Goal: Information Seeking & Learning: Learn about a topic

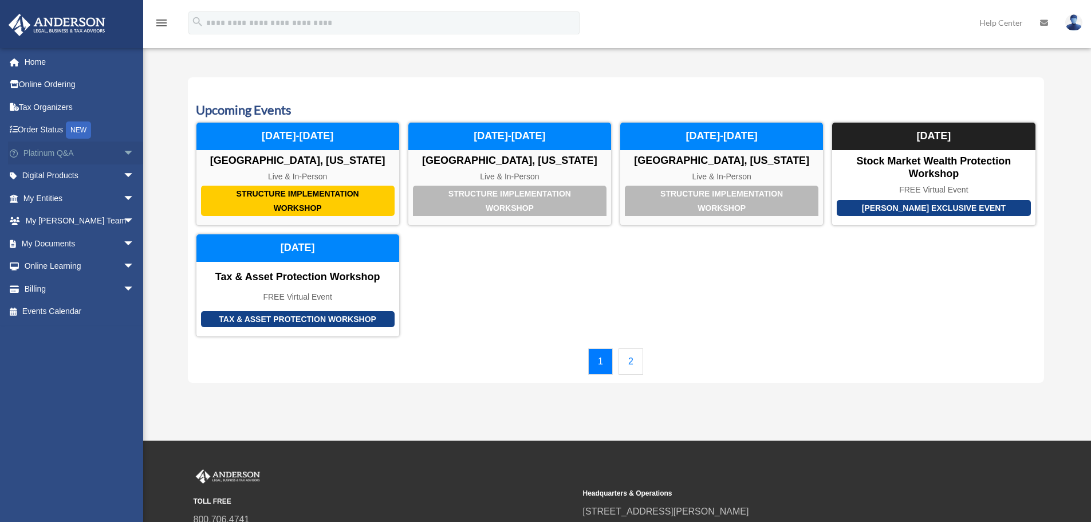
click at [48, 151] on link "Platinum Q&A arrow_drop_down" at bounding box center [80, 152] width 144 height 23
click at [123, 152] on span "arrow_drop_down" at bounding box center [134, 152] width 23 height 23
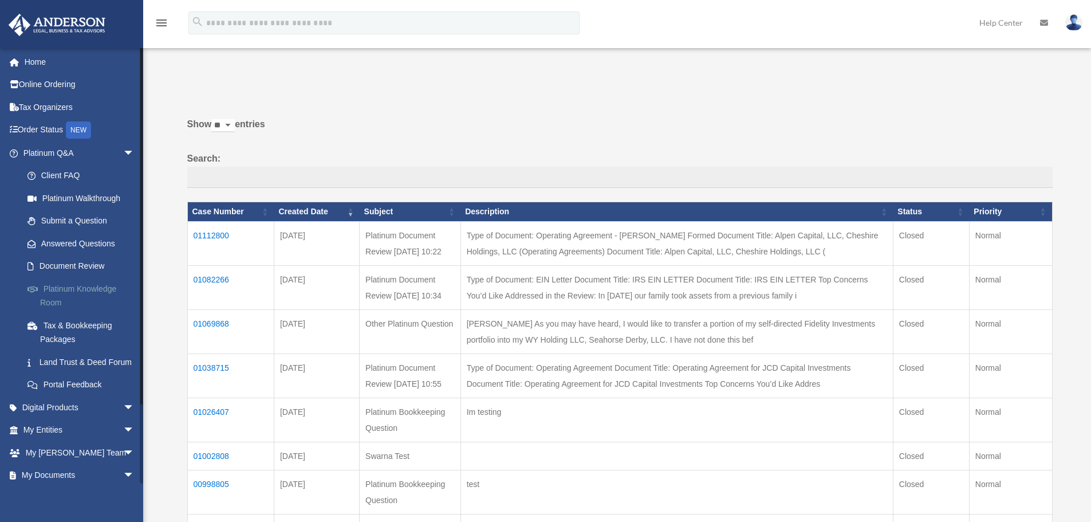
click at [69, 286] on link "Platinum Knowledge Room" at bounding box center [84, 295] width 136 height 37
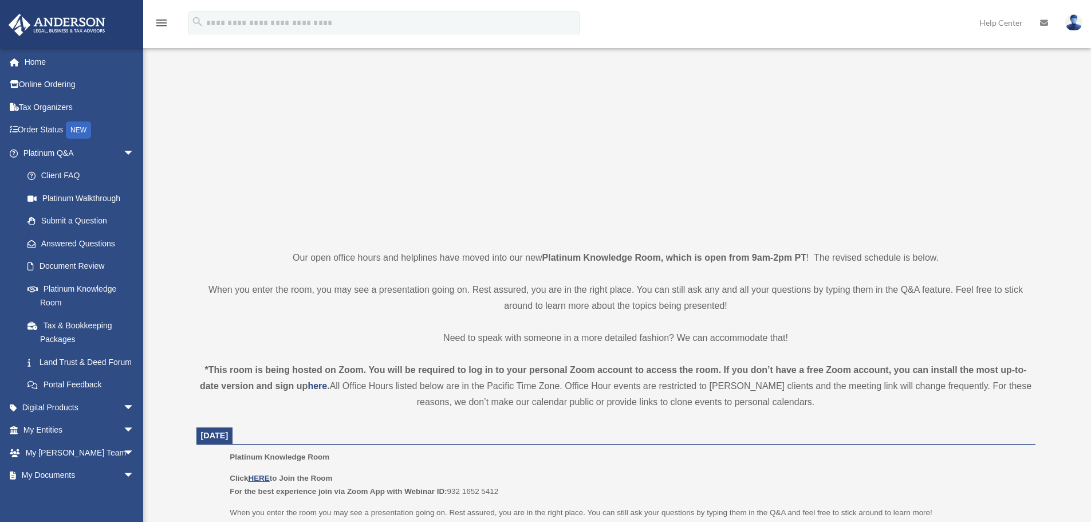
scroll to position [286, 0]
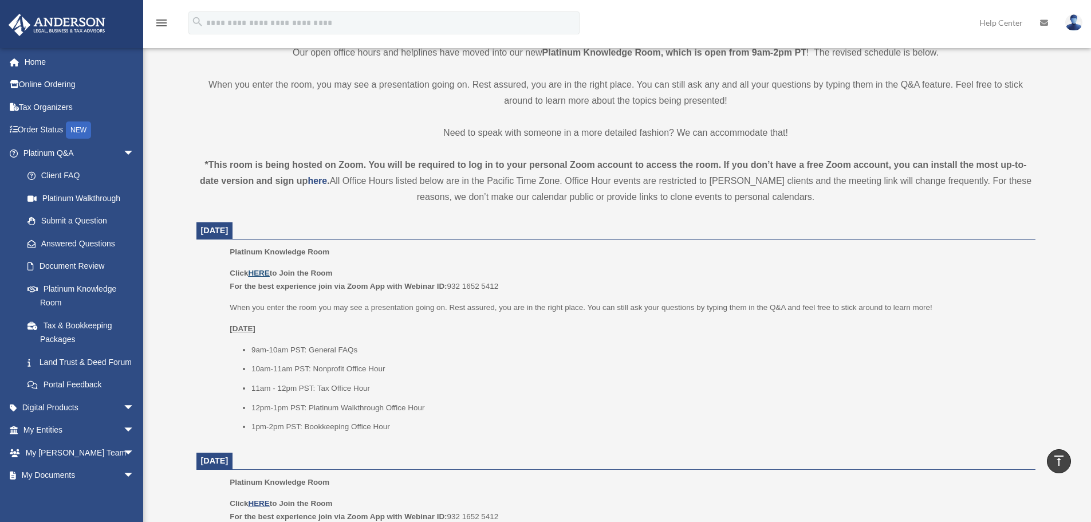
click at [257, 271] on u "HERE" at bounding box center [258, 273] width 21 height 9
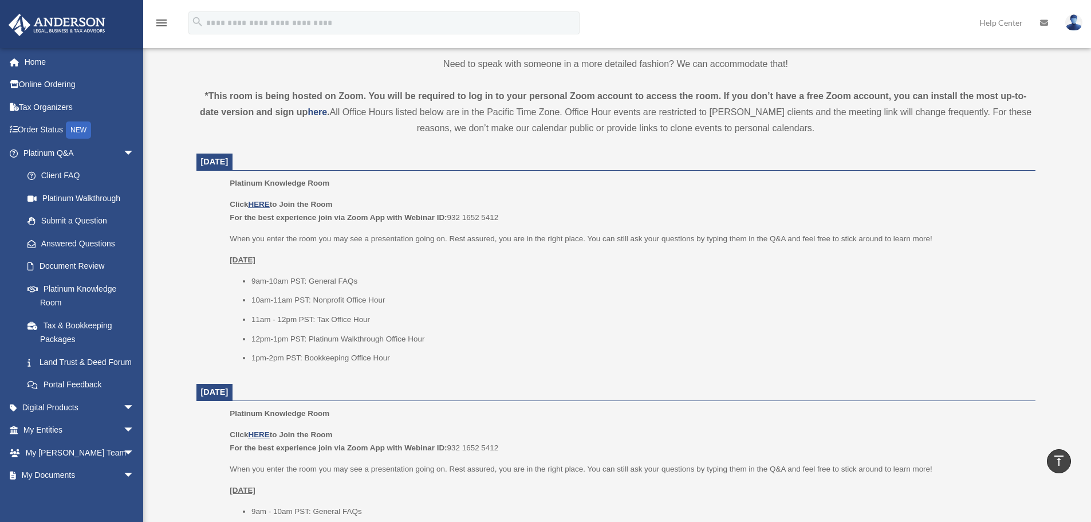
scroll to position [515, 0]
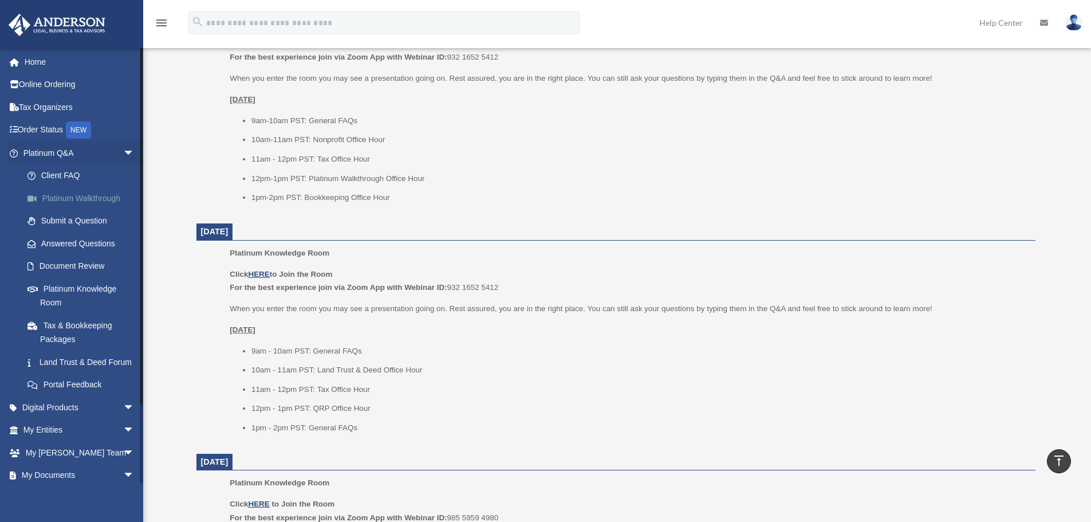
click at [64, 194] on link "Platinum Walkthrough" at bounding box center [84, 198] width 136 height 23
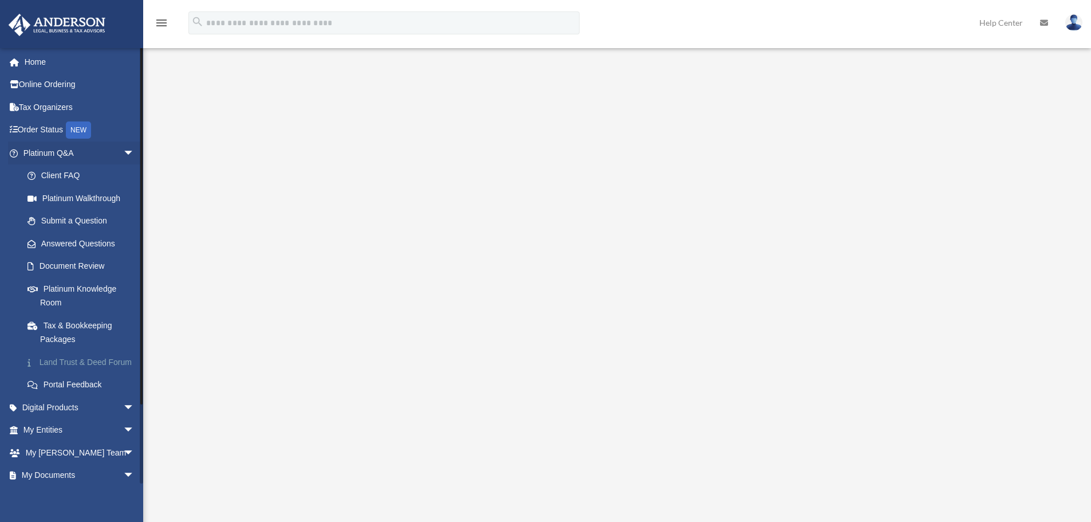
click at [85, 357] on link "Land Trust & Deed Forum" at bounding box center [84, 361] width 136 height 23
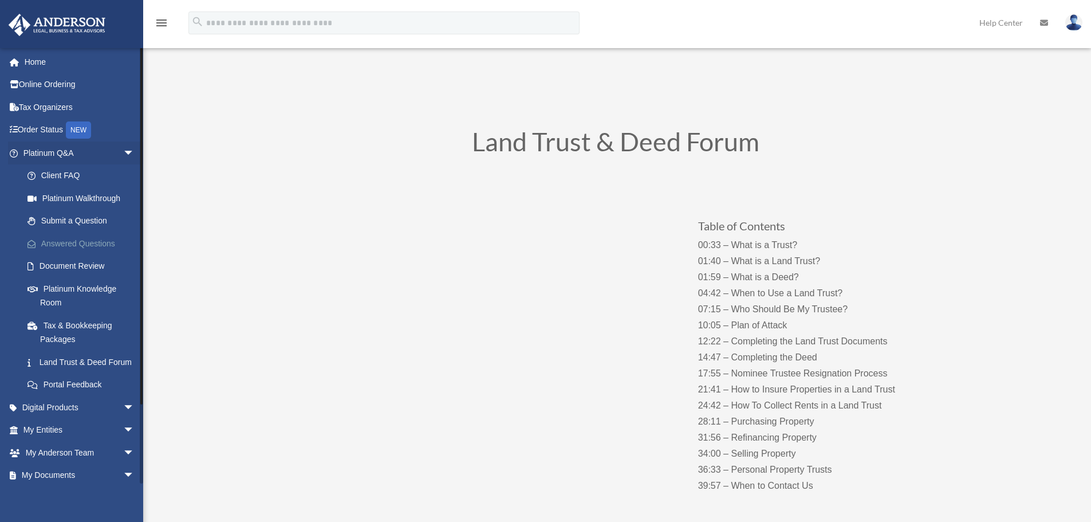
click at [105, 245] on link "Answered Questions" at bounding box center [84, 243] width 136 height 23
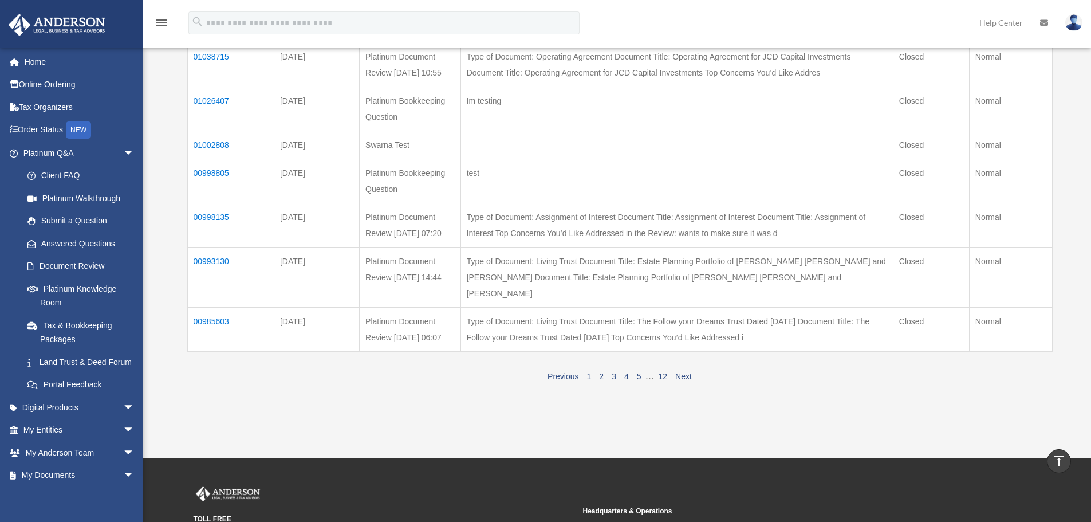
scroll to position [515, 0]
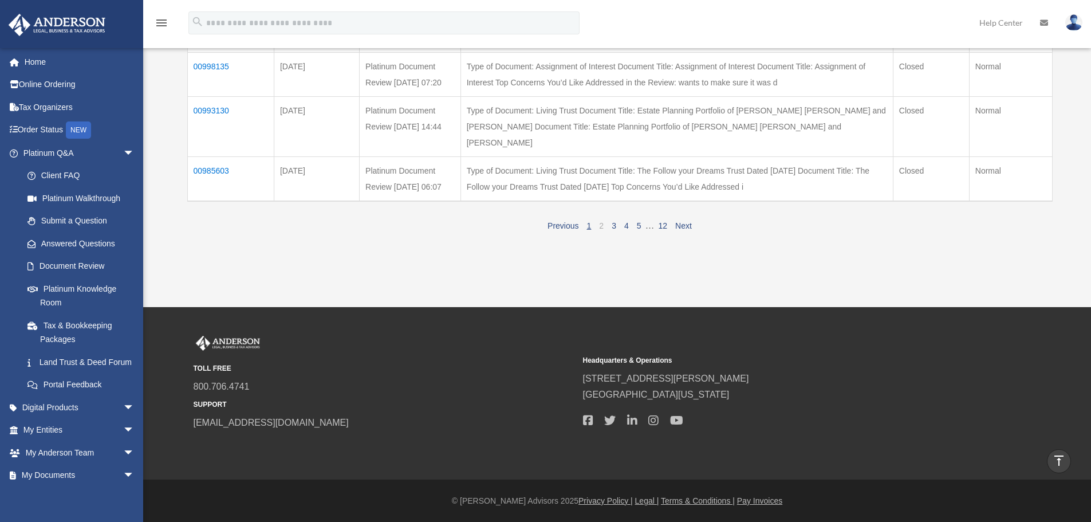
click at [600, 230] on link "2" at bounding box center [601, 225] width 5 height 9
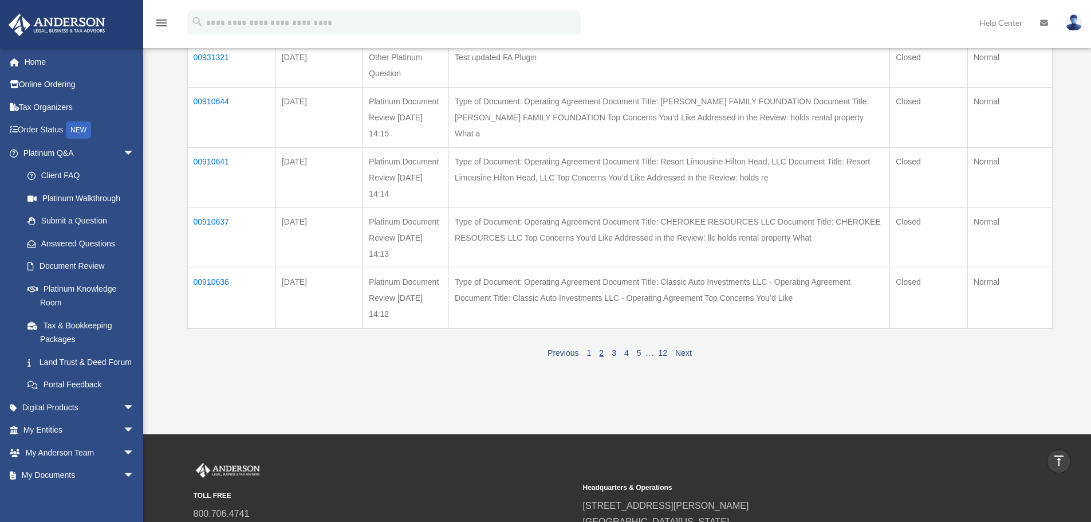
scroll to position [458, 0]
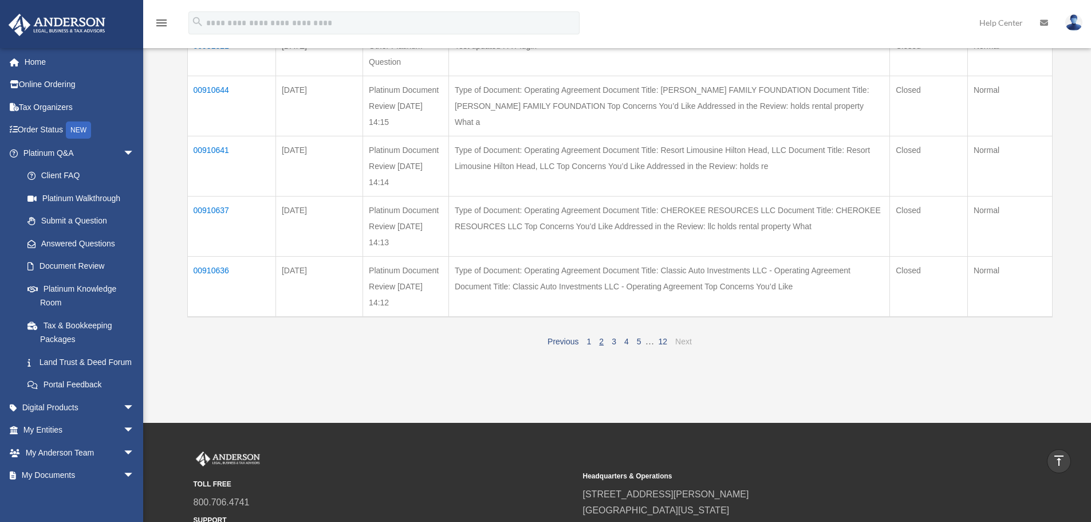
click at [686, 340] on link "Next" at bounding box center [683, 341] width 17 height 9
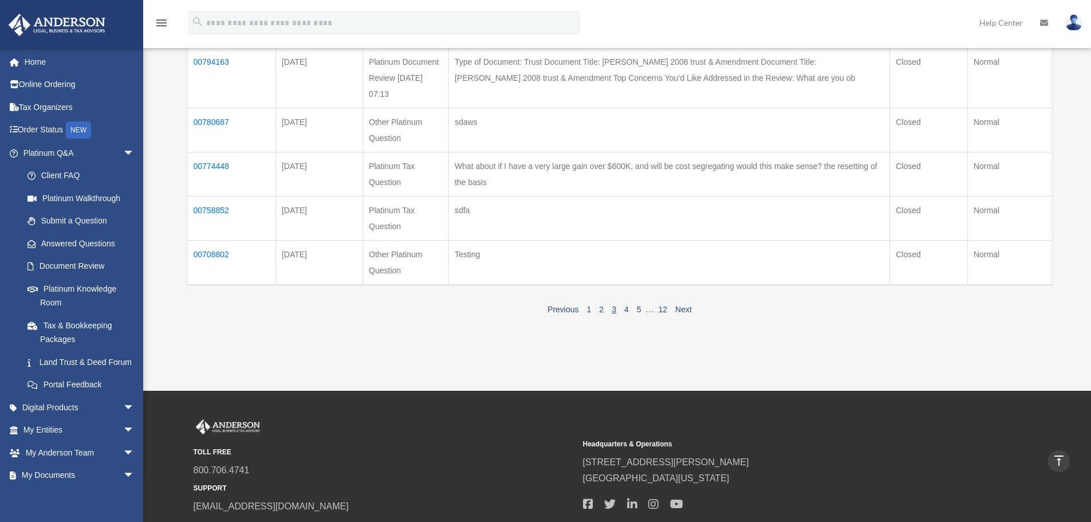
scroll to position [401, 0]
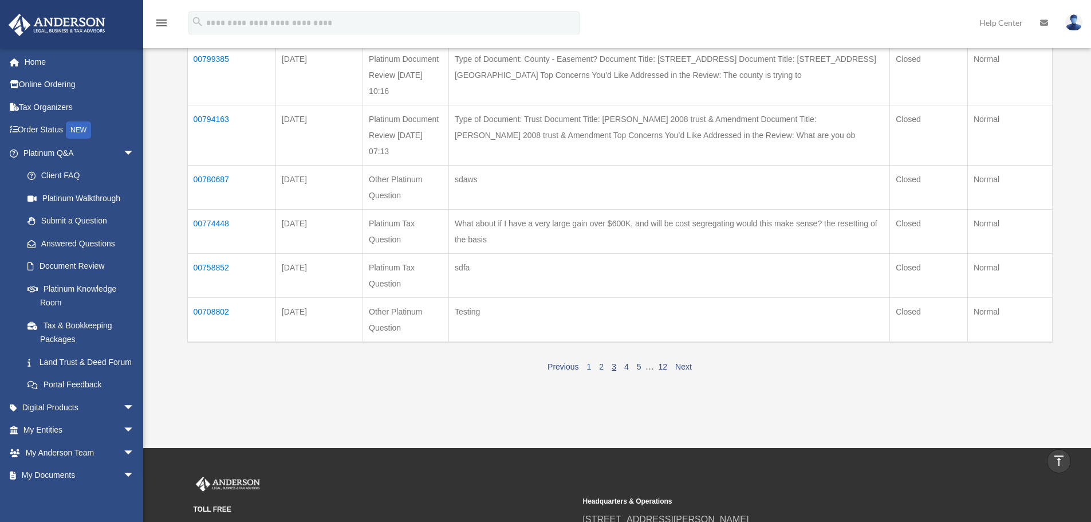
click at [203, 264] on td "00758852" at bounding box center [231, 275] width 88 height 44
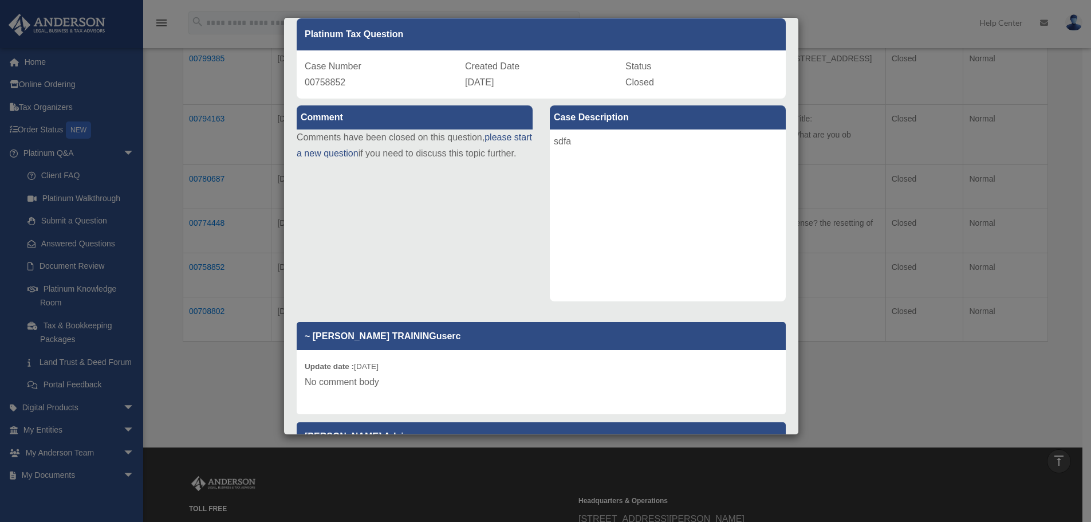
scroll to position [0, 0]
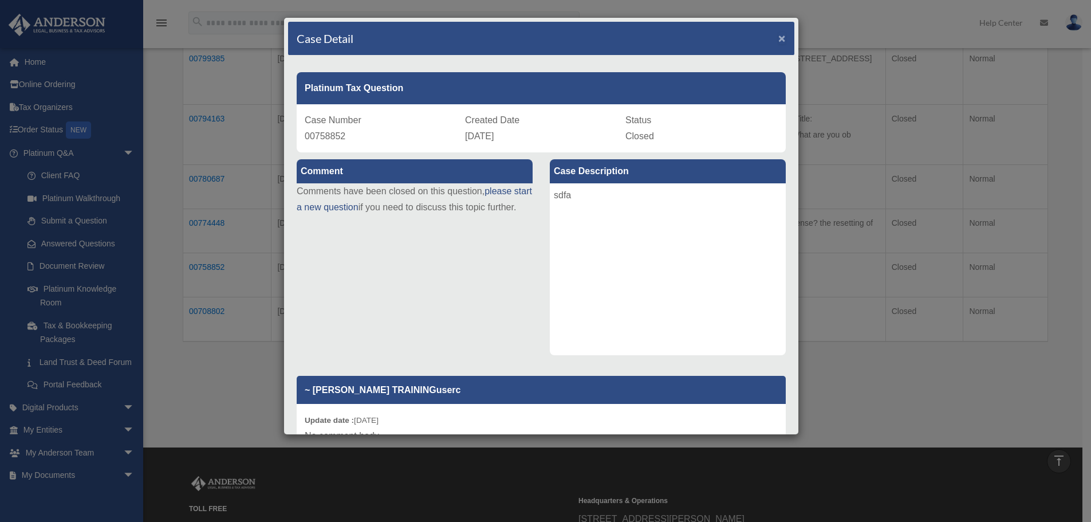
click at [778, 40] on span "×" at bounding box center [781, 37] width 7 height 13
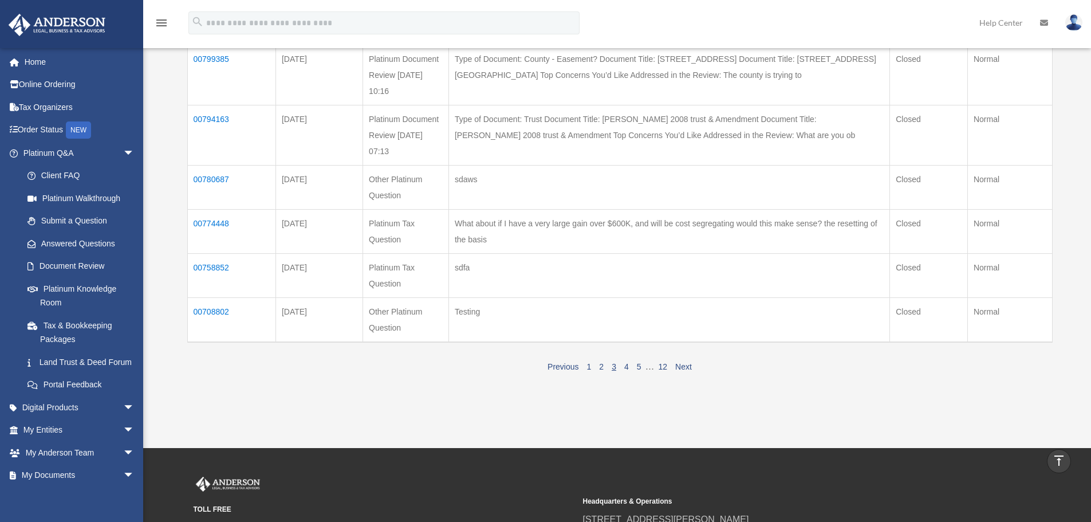
click at [206, 310] on td "00708802" at bounding box center [231, 319] width 88 height 45
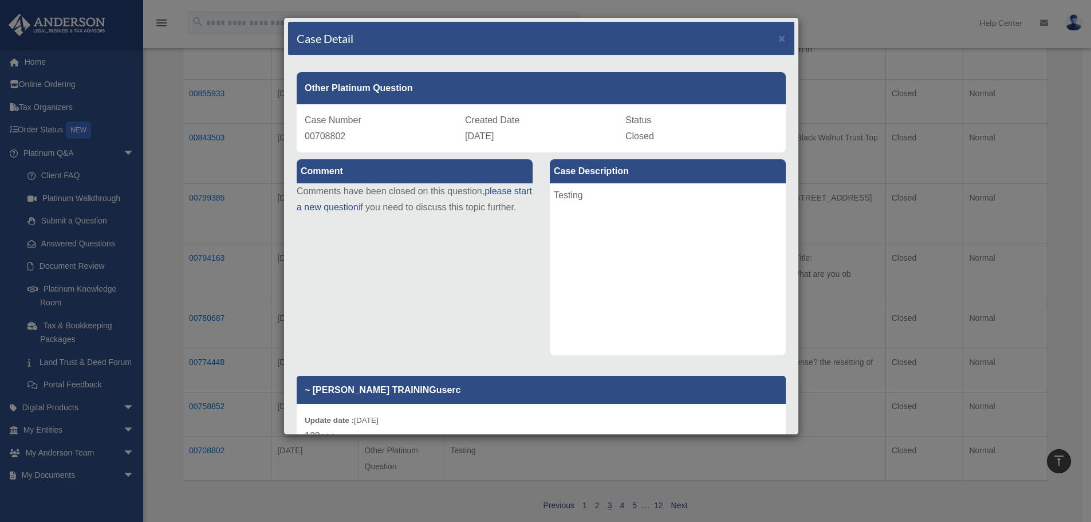
scroll to position [197, 0]
click at [778, 38] on span "×" at bounding box center [781, 37] width 7 height 13
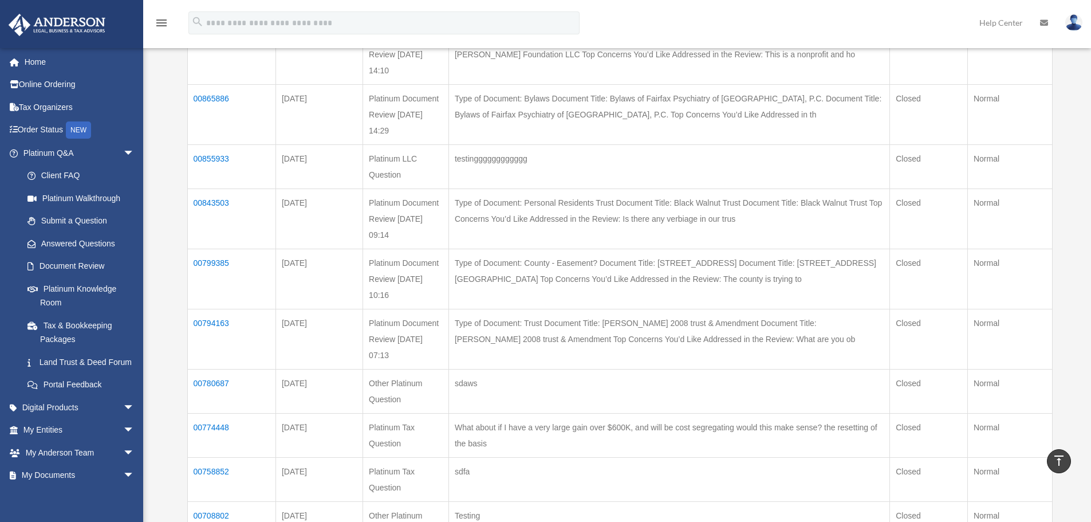
click at [211, 384] on td "00780687" at bounding box center [231, 391] width 88 height 44
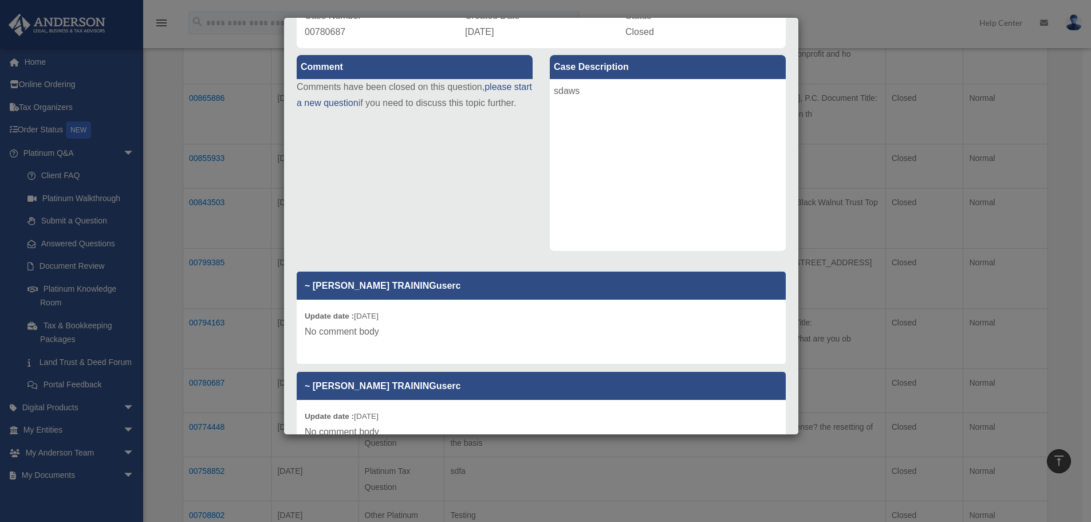
scroll to position [0, 0]
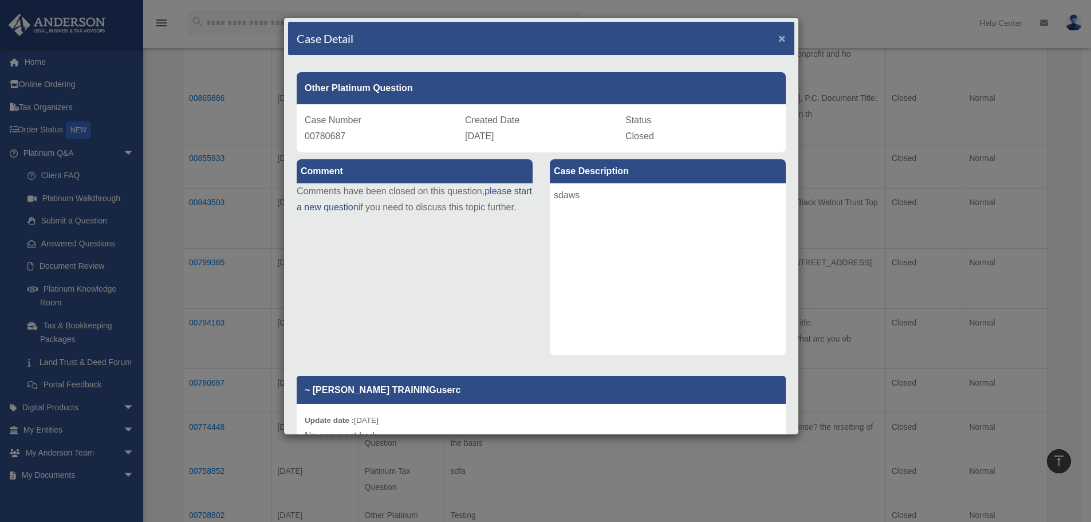
click at [778, 37] on span "×" at bounding box center [781, 37] width 7 height 13
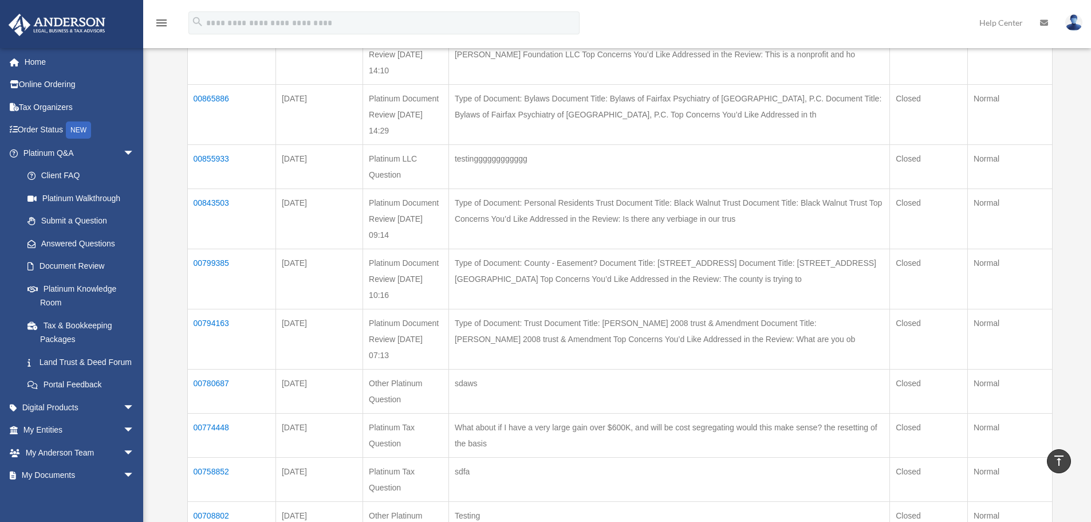
click at [208, 427] on td "00774448" at bounding box center [231, 435] width 88 height 44
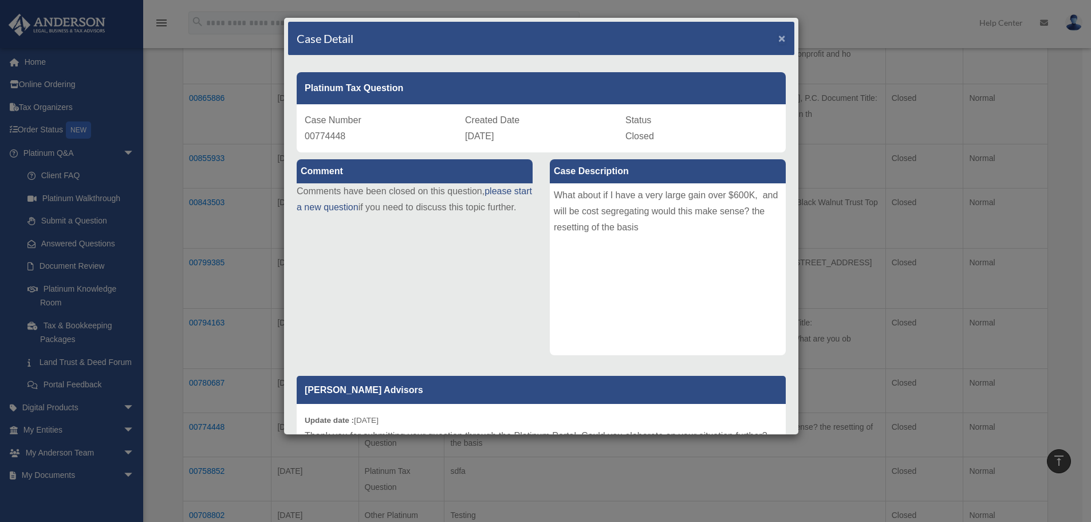
click at [778, 34] on span "×" at bounding box center [781, 37] width 7 height 13
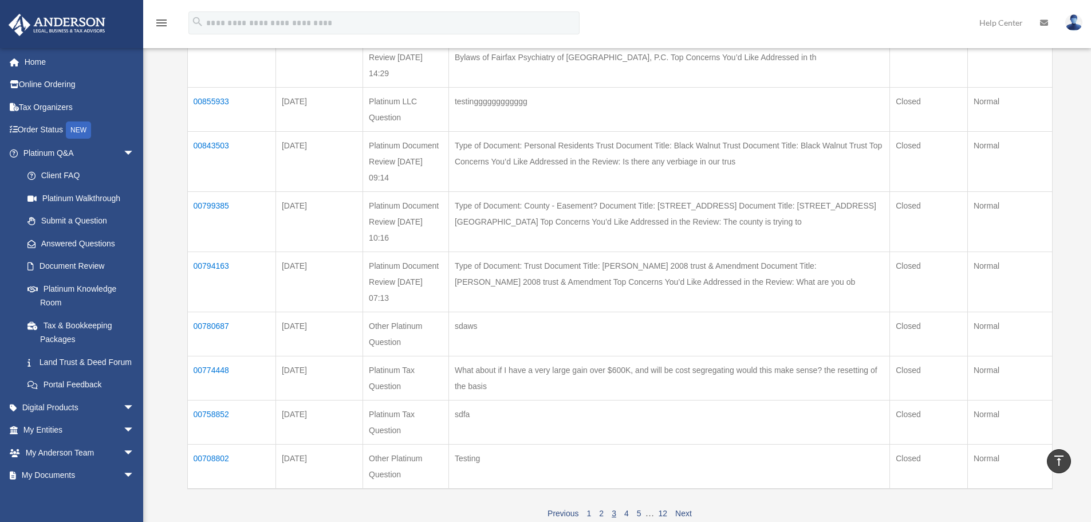
scroll to position [540, 0]
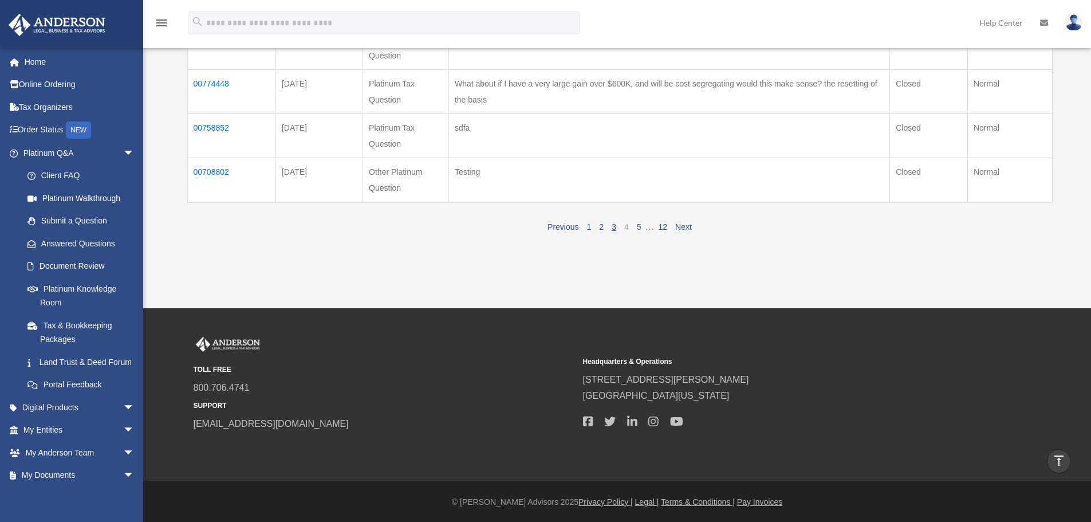
click at [626, 224] on link "4" at bounding box center [626, 226] width 5 height 9
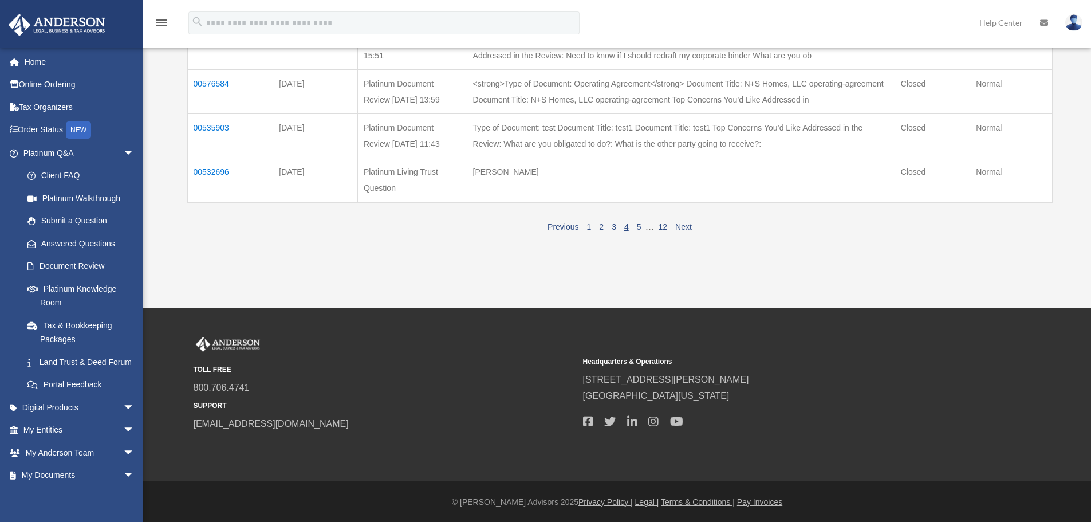
scroll to position [493, 0]
click at [682, 225] on link "Next" at bounding box center [683, 226] width 17 height 9
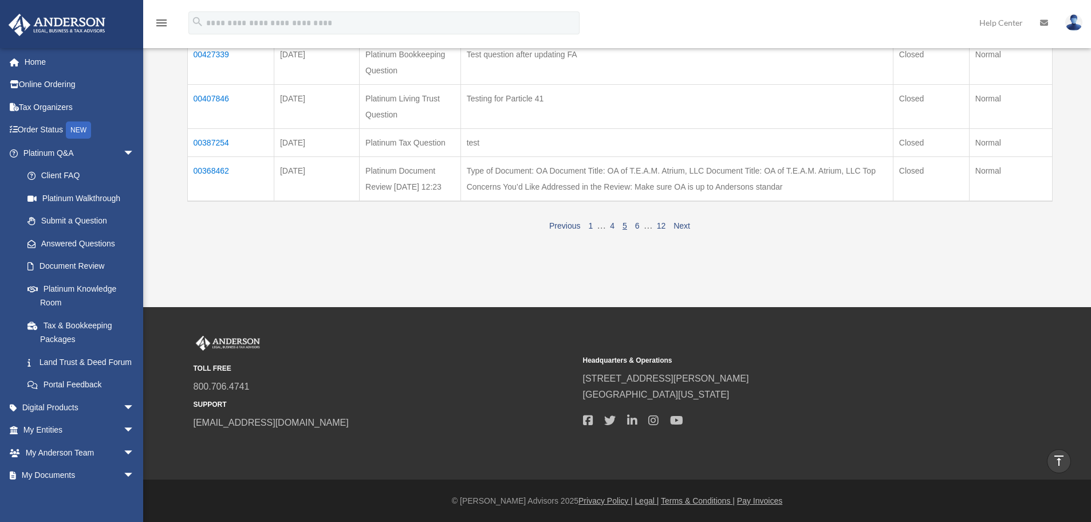
scroll to position [477, 0]
click at [683, 223] on link "Next" at bounding box center [681, 225] width 17 height 9
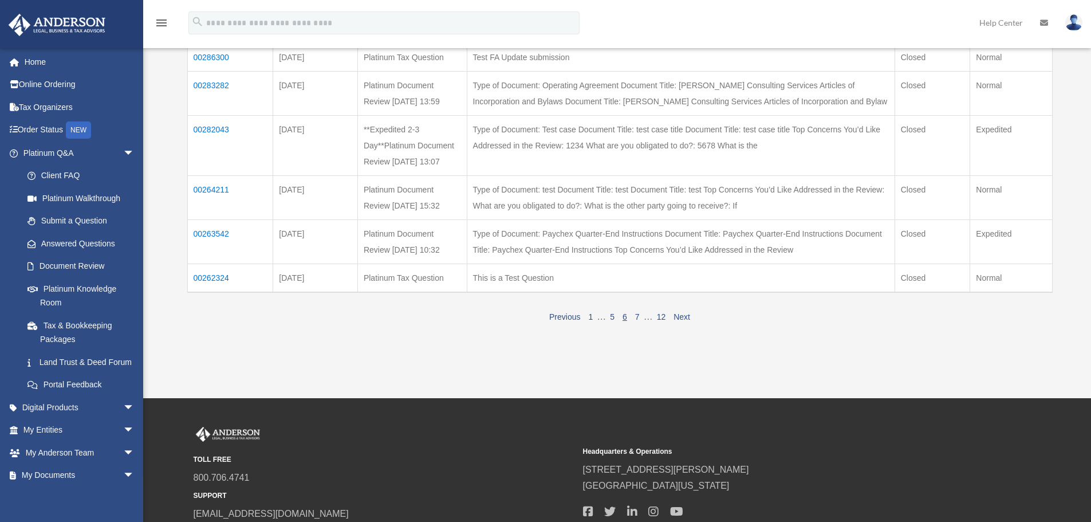
scroll to position [413, 0]
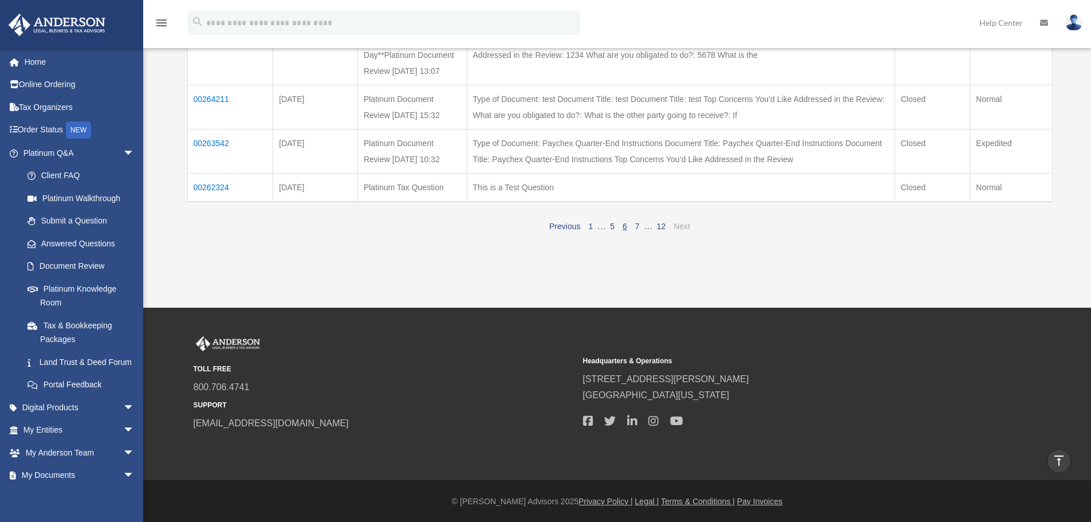
click at [681, 228] on link "Next" at bounding box center [681, 226] width 17 height 9
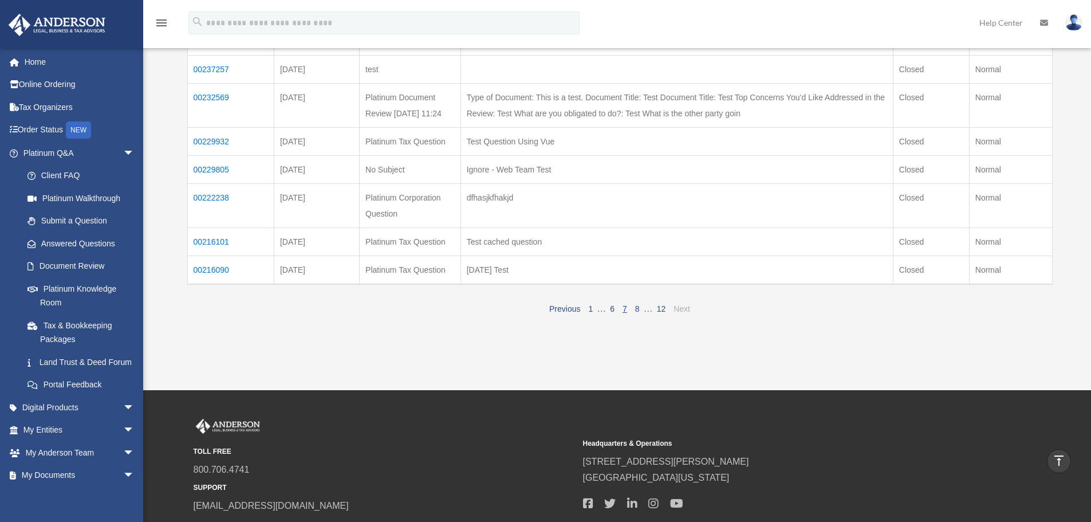
scroll to position [127, 0]
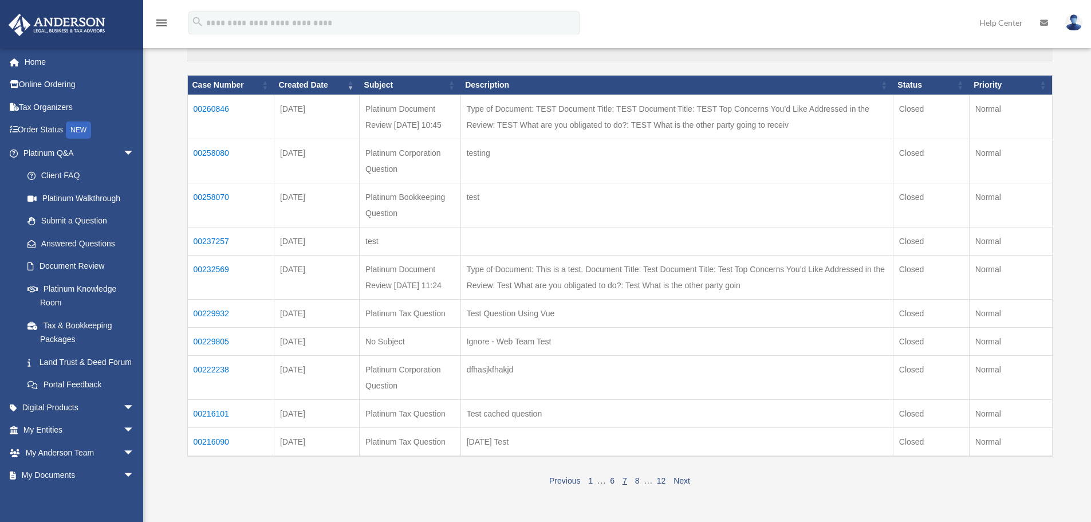
click at [586, 485] on span "1 … 6 7 8 … 12" at bounding box center [626, 480] width 85 height 10
click at [589, 485] on link "1" at bounding box center [590, 480] width 5 height 9
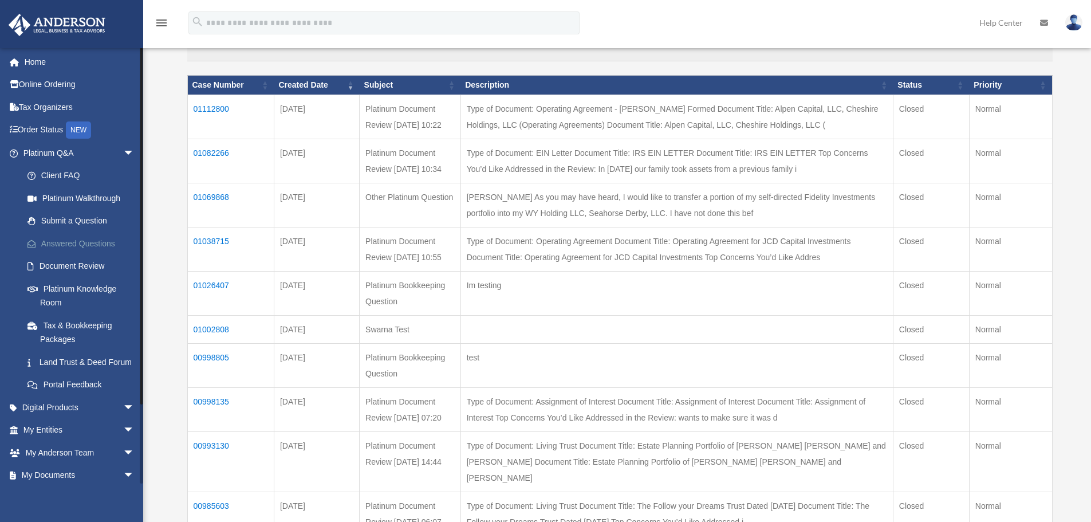
click at [81, 238] on link "Answered Questions" at bounding box center [84, 243] width 136 height 23
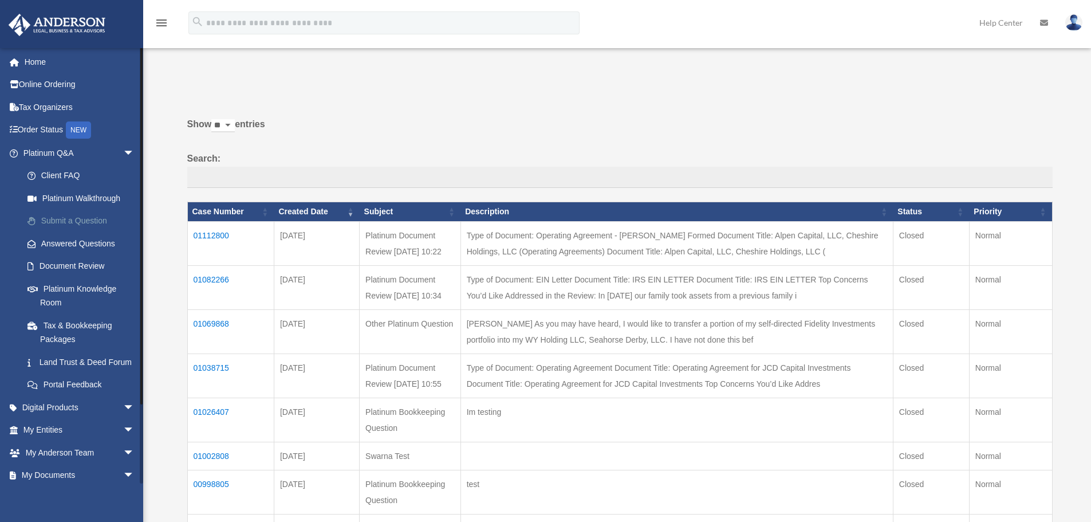
click at [83, 219] on link "Submit a Question" at bounding box center [84, 221] width 136 height 23
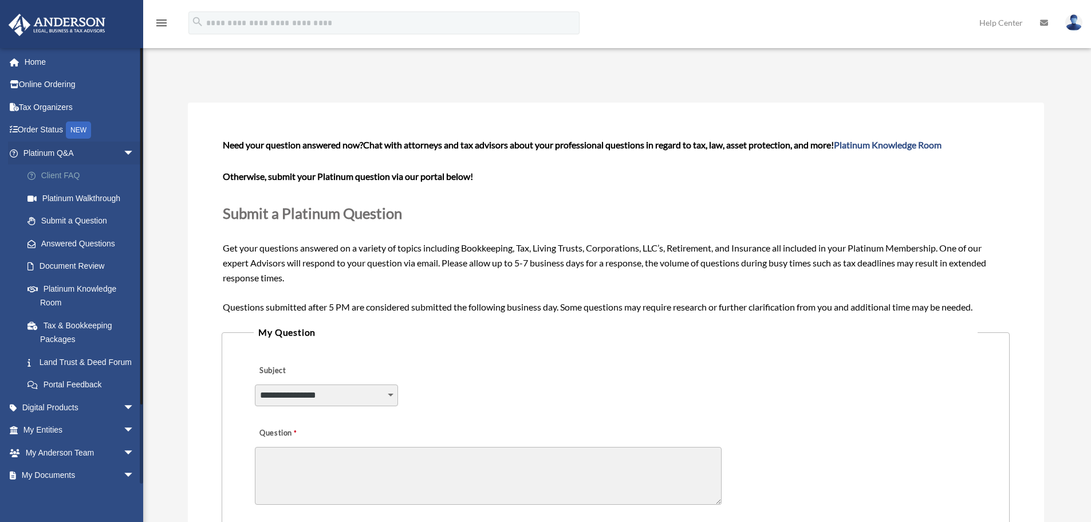
click at [52, 173] on link "Client FAQ" at bounding box center [84, 175] width 136 height 23
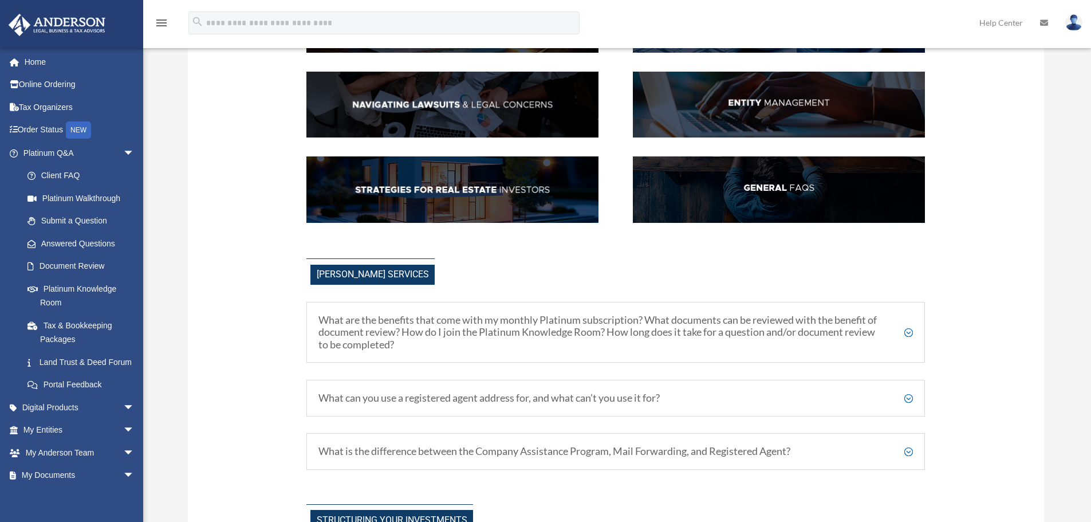
scroll to position [229, 0]
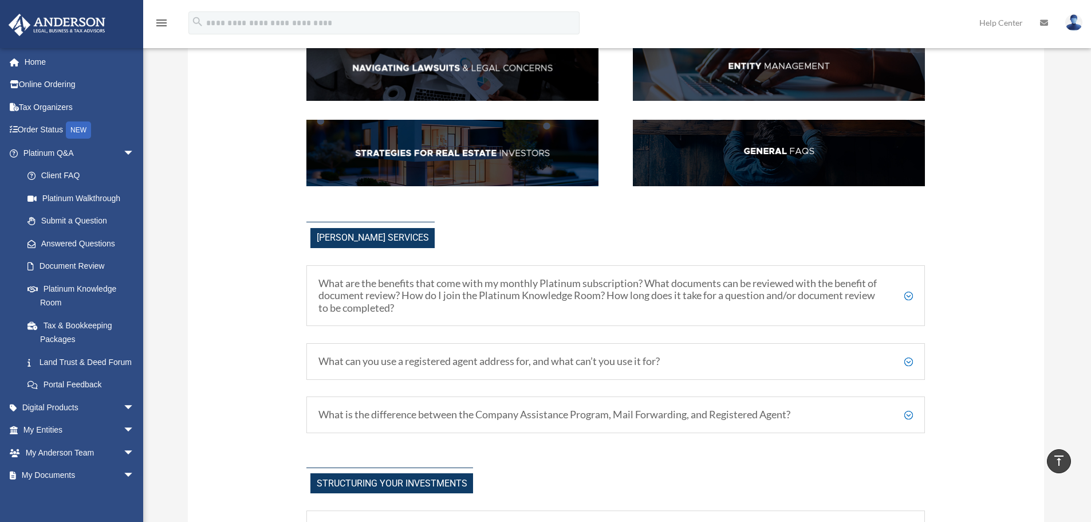
click at [909, 294] on h5 "What are the benefits that come with my monthly Platinum subscription? What doc…" at bounding box center [615, 295] width 594 height 37
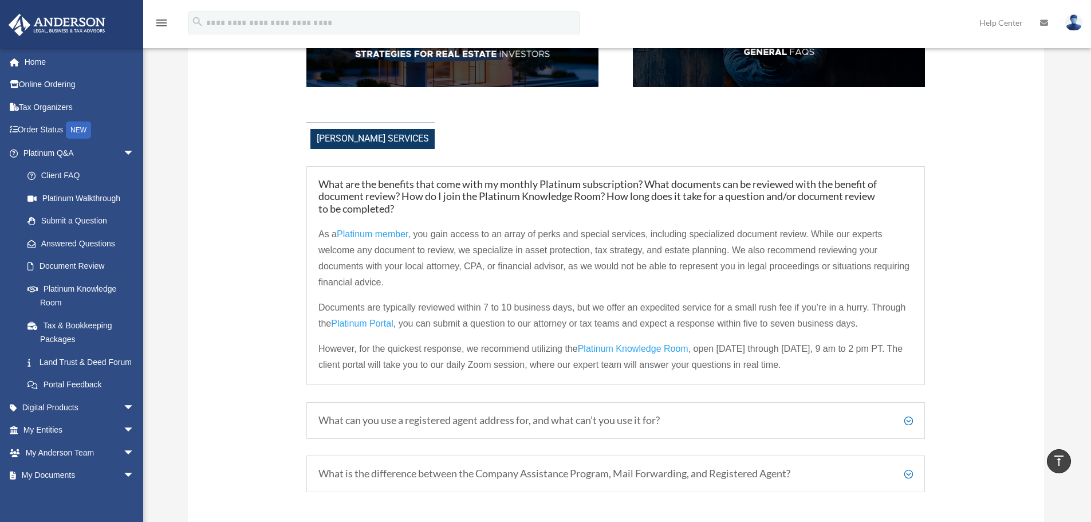
scroll to position [344, 0]
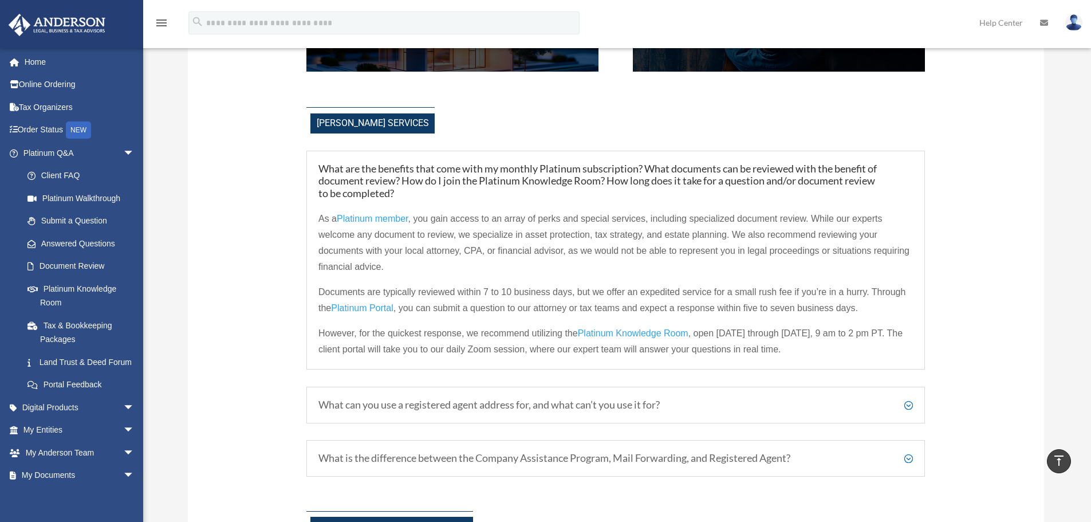
click at [907, 407] on h5 "What can you use a registered agent address for, and what can’t you use it for?" at bounding box center [615, 404] width 594 height 13
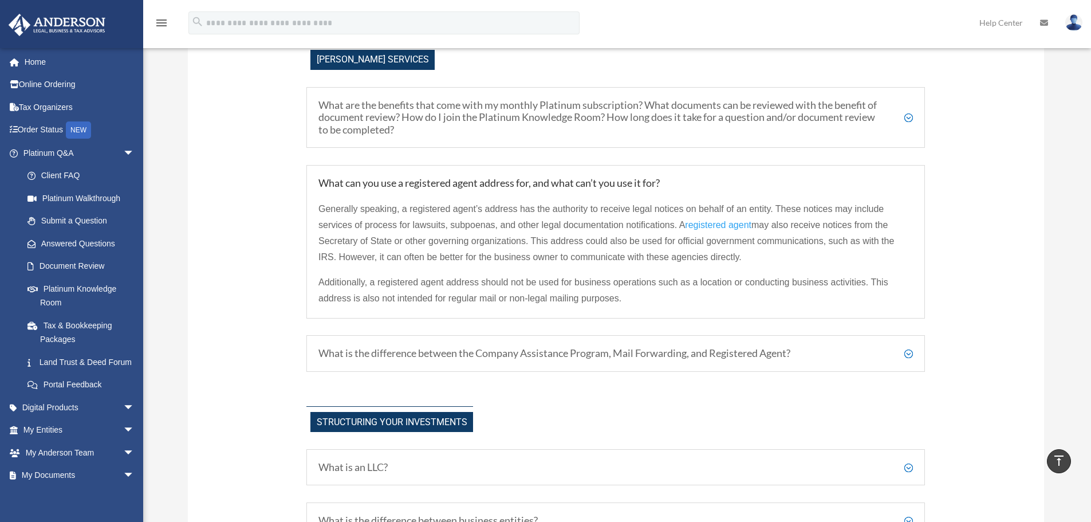
scroll to position [515, 0]
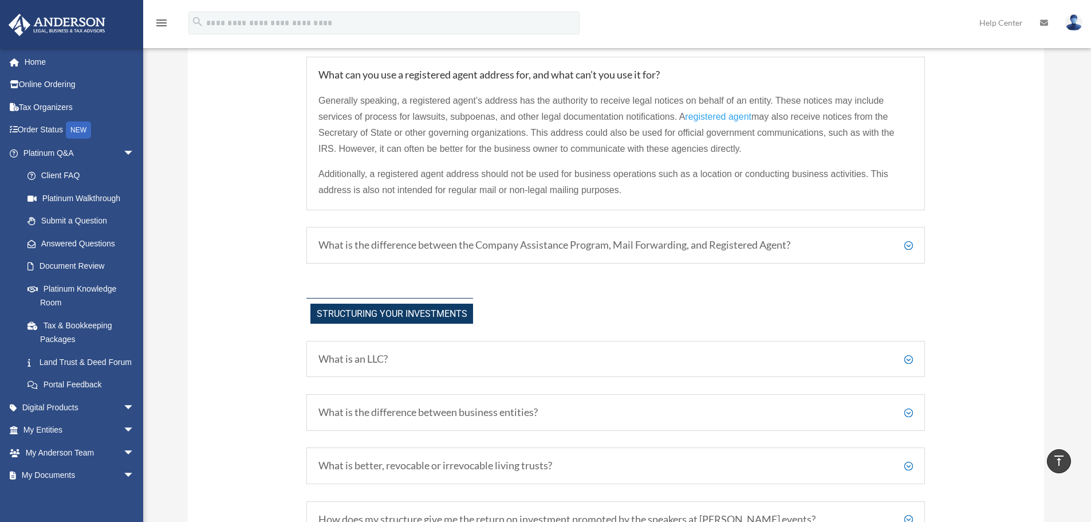
click at [907, 242] on h5 "What is the difference between the Company Assistance Program, Mail Forwarding,…" at bounding box center [615, 245] width 594 height 13
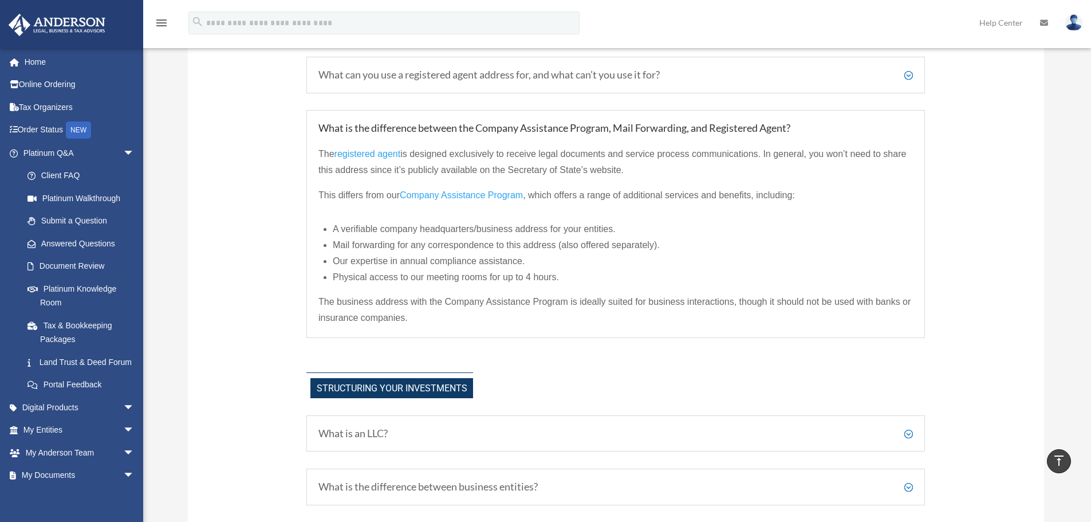
scroll to position [744, 0]
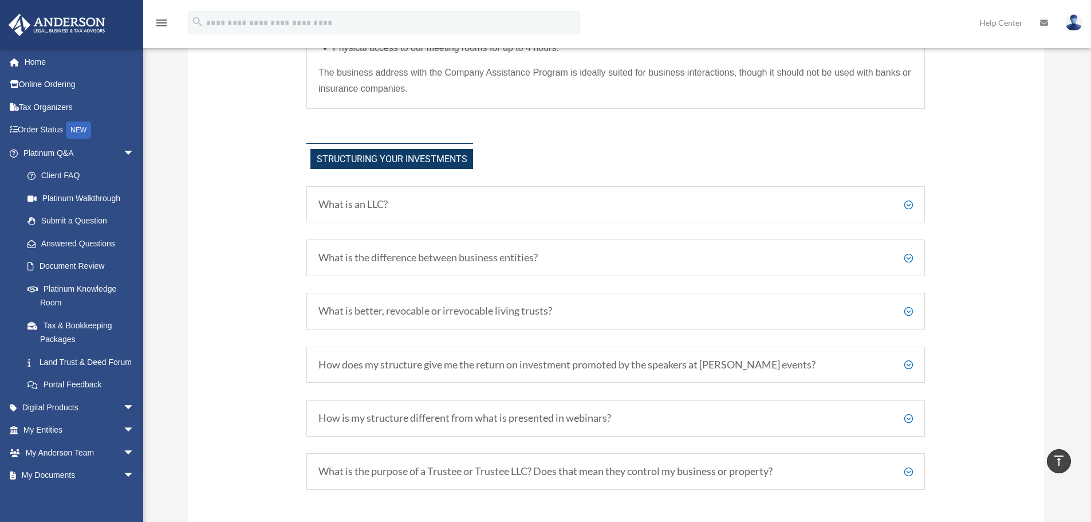
click at [910, 203] on h5 "What is an LLC?" at bounding box center [615, 204] width 594 height 13
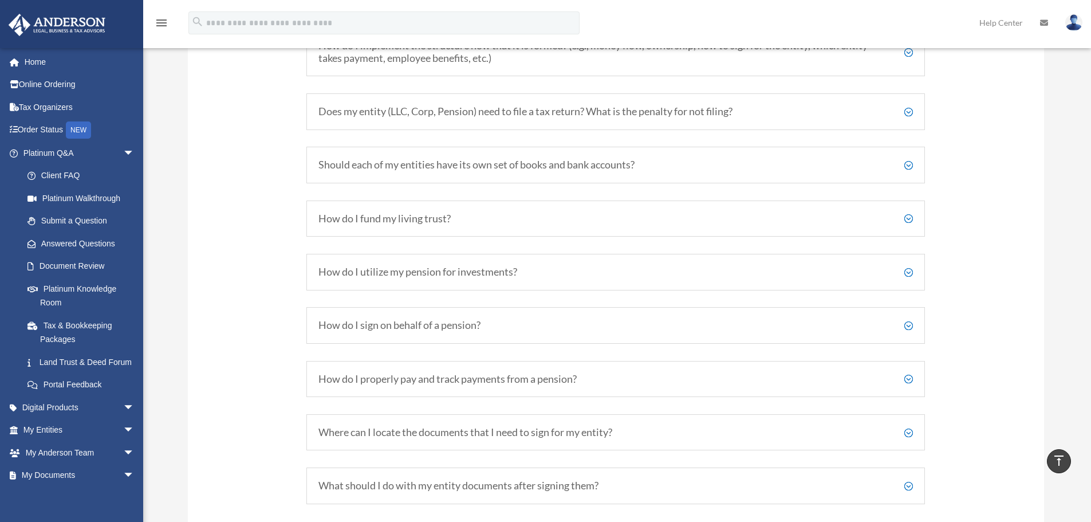
scroll to position [2290, 0]
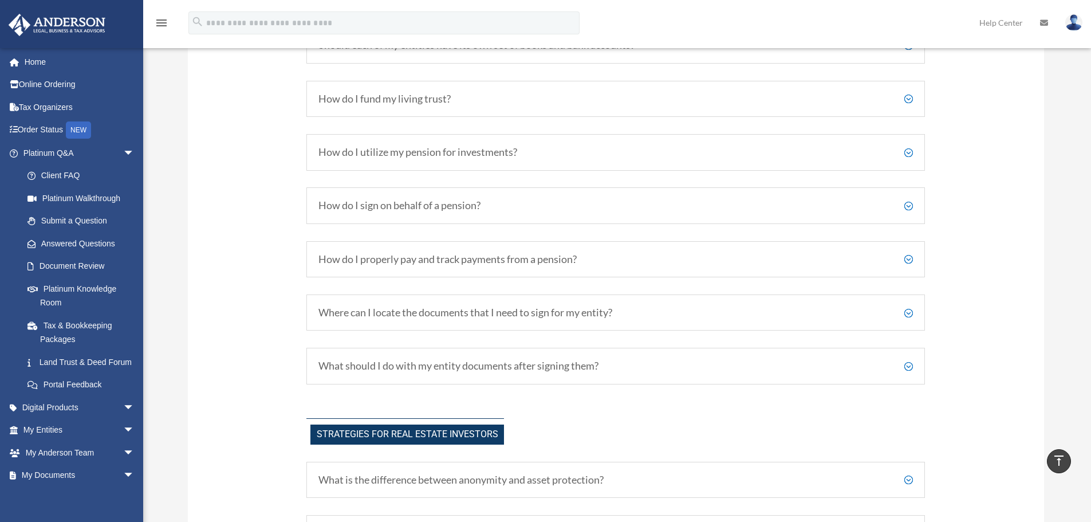
click at [906, 366] on h5 "What should I do with my entity documents after signing them?" at bounding box center [615, 366] width 594 height 13
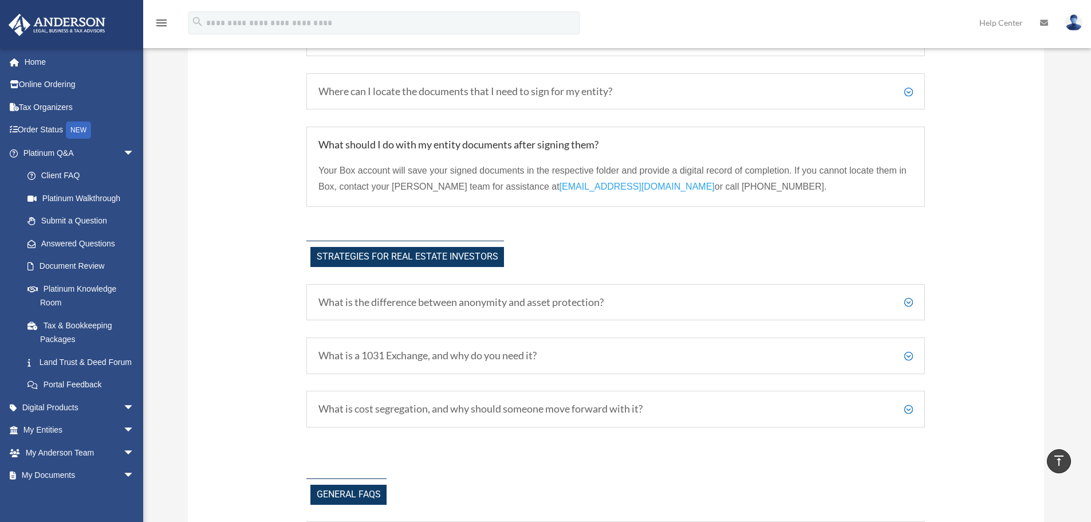
scroll to position [2519, 0]
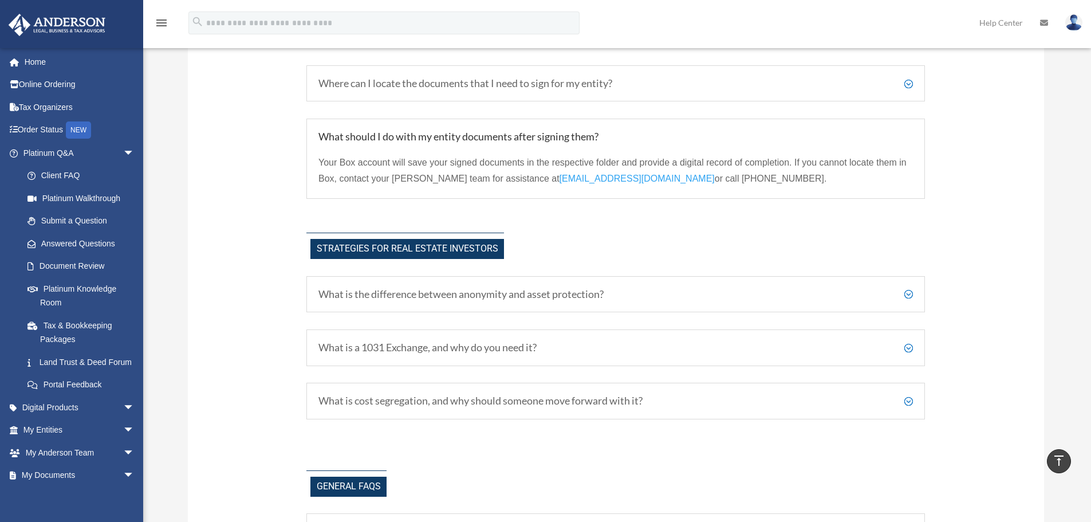
click at [910, 348] on h5 "What is a 1031 Exchange, and why do you need it?" at bounding box center [615, 347] width 594 height 13
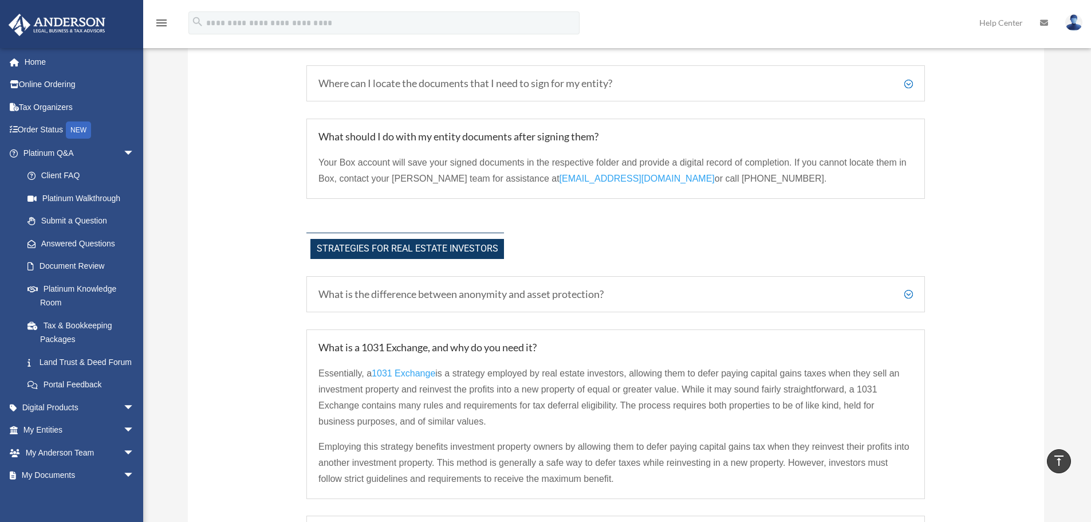
click at [407, 376] on span "1031 Exchange" at bounding box center [404, 373] width 64 height 10
